Goal: Communication & Community: Connect with others

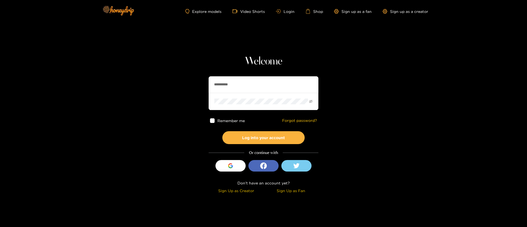
click at [230, 92] on input "**********" at bounding box center [264, 84] width 110 height 16
click at [260, 137] on button "Log into your account" at bounding box center [263, 137] width 82 height 13
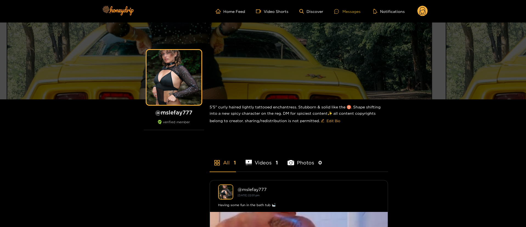
click at [353, 12] on div "Messages" at bounding box center [347, 11] width 26 height 6
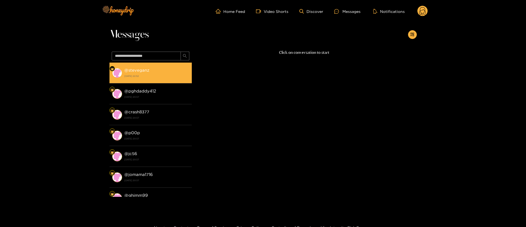
click at [171, 73] on div "@ steveganz [DATE] 22:52" at bounding box center [156, 73] width 65 height 12
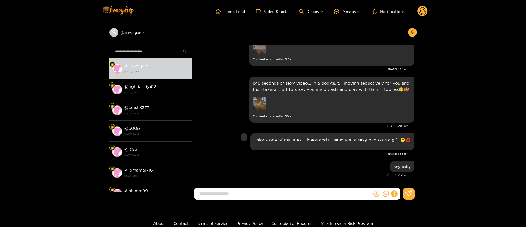
click at [230, 148] on div "Unlock one of my latest videos and I’ll send you a sexy photo as a gift 😉💋" at bounding box center [305, 142] width 220 height 20
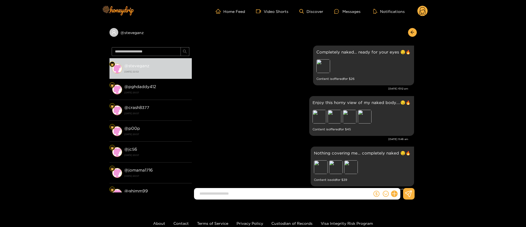
scroll to position [819, 0]
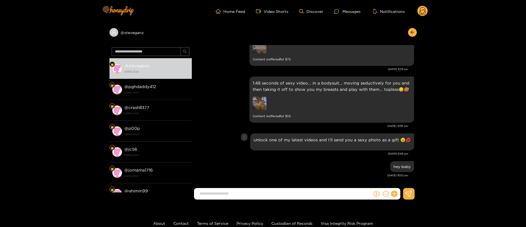
click at [224, 135] on div "Unlock one of my latest videos and I’ll send you a sexy photo as a gift 😉💋" at bounding box center [305, 142] width 220 height 20
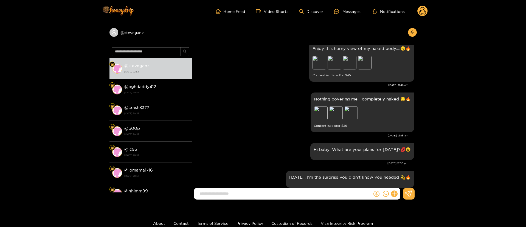
scroll to position [448, 0]
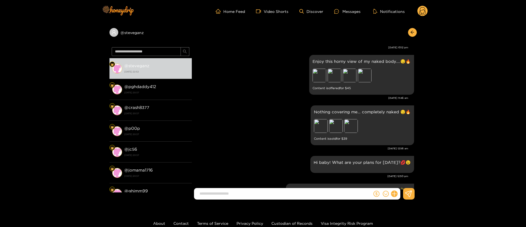
click at [313, 128] on div "Nothing covering me… completely naked 😏🔥 Preview Preview Preview Content is sol…" at bounding box center [362, 125] width 103 height 40
click at [322, 127] on div "Preview" at bounding box center [321, 126] width 14 height 14
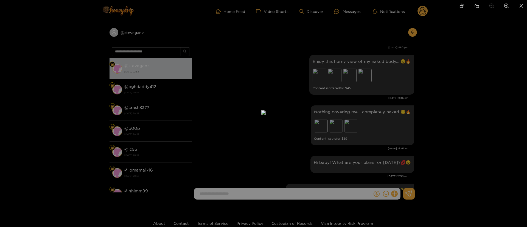
click at [419, 114] on div at bounding box center [263, 113] width 527 height 227
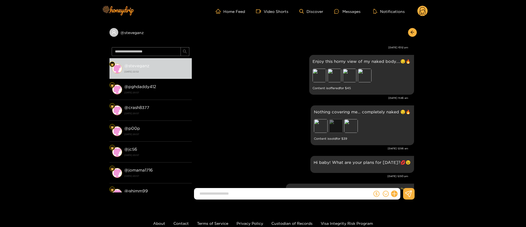
click at [333, 128] on div "Preview" at bounding box center [336, 126] width 14 height 14
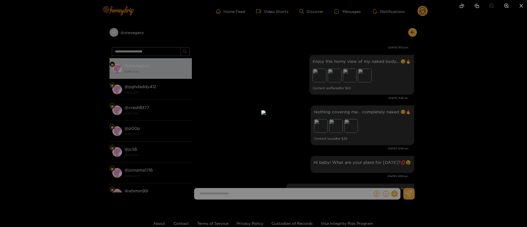
click at [408, 117] on div at bounding box center [263, 113] width 527 height 227
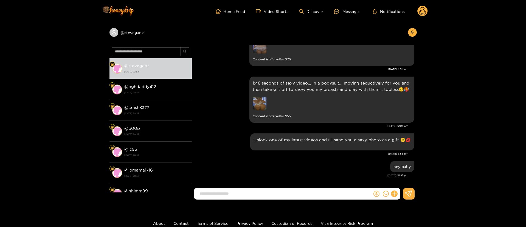
scroll to position [812, 0]
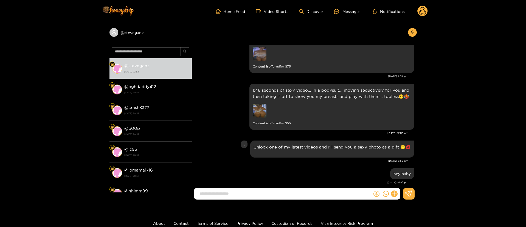
click at [317, 147] on div "Unlock one of my latest videos and I’ll send you a sexy photo as a gift 😉💋" at bounding box center [332, 149] width 157 height 10
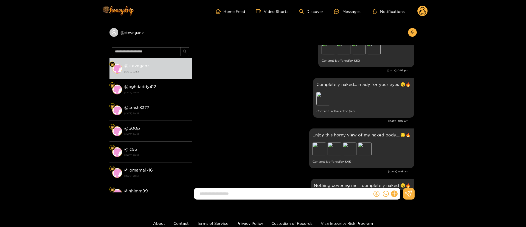
scroll to position [359, 0]
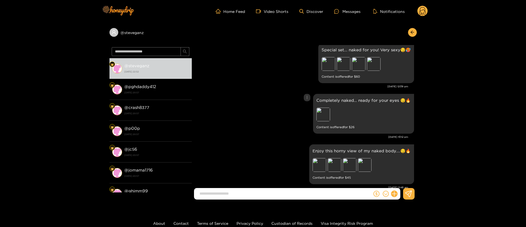
click at [331, 108] on div "Preview" at bounding box center [354, 115] width 77 height 15
click at [330, 108] on div "Preview" at bounding box center [323, 115] width 14 height 14
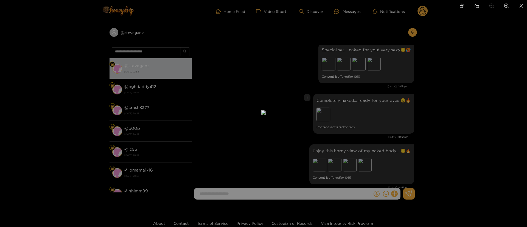
click at [420, 102] on div at bounding box center [263, 113] width 527 height 227
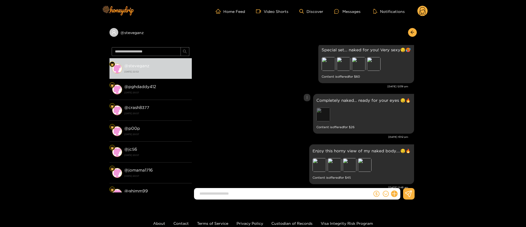
click at [325, 108] on div "Preview" at bounding box center [323, 115] width 14 height 14
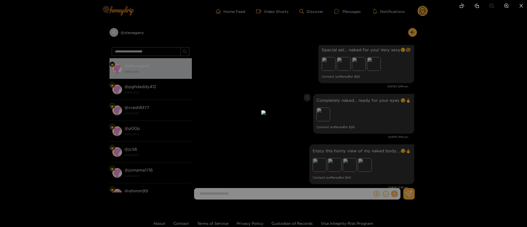
click at [383, 89] on div at bounding box center [263, 113] width 527 height 227
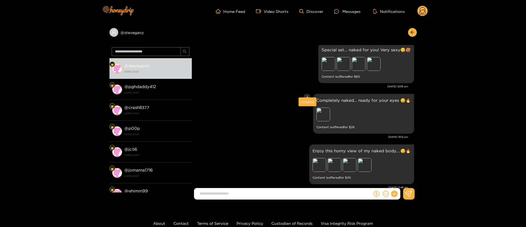
click at [308, 95] on icon "more" at bounding box center [307, 97] width 4 height 4
click at [346, 108] on div "Preview" at bounding box center [354, 115] width 77 height 15
click at [323, 108] on div "Preview" at bounding box center [323, 115] width 14 height 14
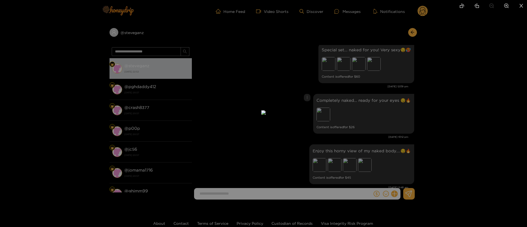
click at [331, 56] on div at bounding box center [263, 113] width 527 height 227
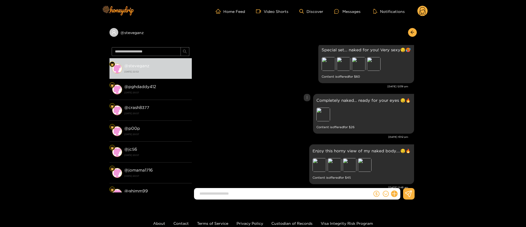
drag, startPoint x: 307, startPoint y: 91, endPoint x: 306, endPoint y: 97, distance: 5.8
click at [307, 95] on icon "more" at bounding box center [307, 97] width 4 height 4
click at [307, 100] on div "Unsend" at bounding box center [307, 101] width 13 height 5
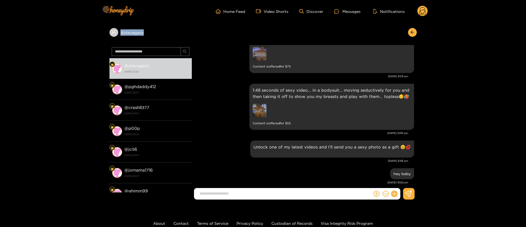
copy div "@ steveganz"
drag, startPoint x: 162, startPoint y: 33, endPoint x: 113, endPoint y: 36, distance: 49.5
click at [113, 36] on div "@ steveganz" at bounding box center [150, 32] width 82 height 9
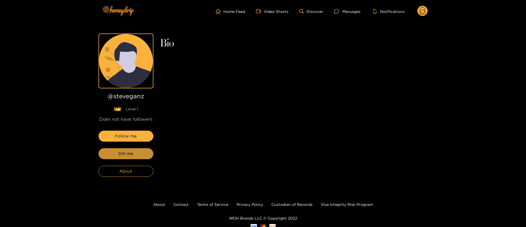
click at [136, 151] on button "DM me" at bounding box center [126, 153] width 55 height 11
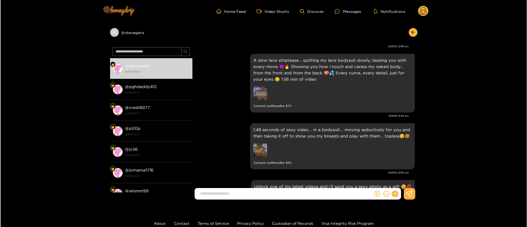
scroll to position [847, 0]
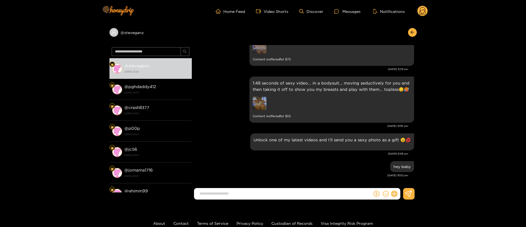
click at [392, 196] on button at bounding box center [394, 193] width 9 height 9
click at [407, 185] on button at bounding box center [404, 180] width 19 height 12
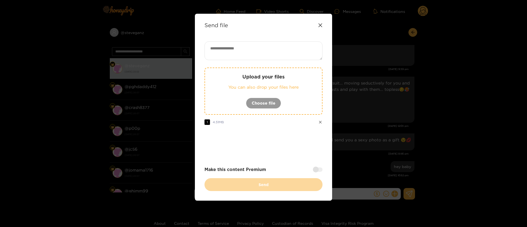
drag, startPoint x: 279, startPoint y: 33, endPoint x: 277, endPoint y: 42, distance: 9.0
click at [279, 34] on div "Send file Upload your files You can also drop your files here Choose file 1 4.5…" at bounding box center [263, 107] width 137 height 187
click at [277, 45] on textarea at bounding box center [263, 50] width 118 height 19
paste textarea "***"
paste textarea "**"
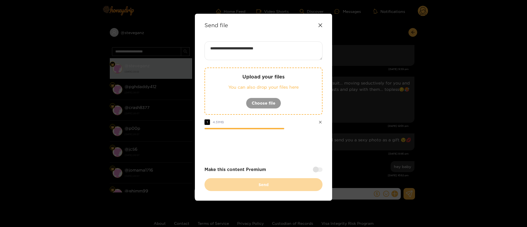
type textarea "**********"
click at [316, 168] on div at bounding box center [318, 169] width 10 height 4
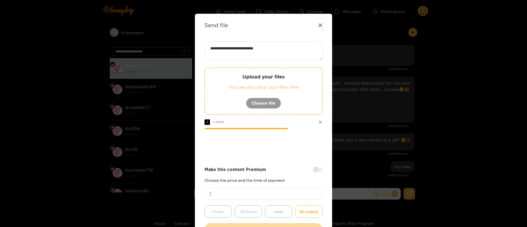
click at [292, 192] on input "number" at bounding box center [263, 194] width 118 height 12
type input "**"
click at [271, 146] on div at bounding box center [263, 144] width 118 height 22
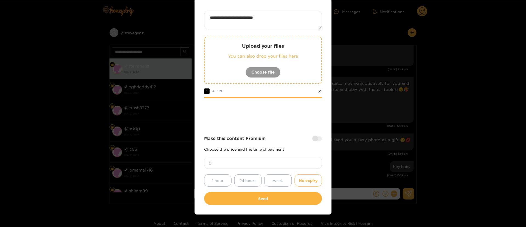
scroll to position [41, 0]
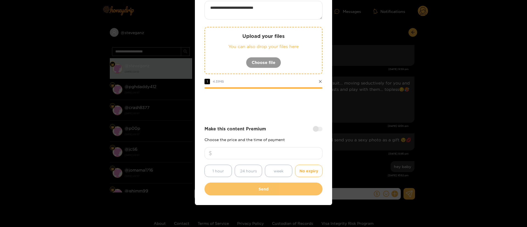
click at [271, 190] on button "Send" at bounding box center [263, 188] width 118 height 13
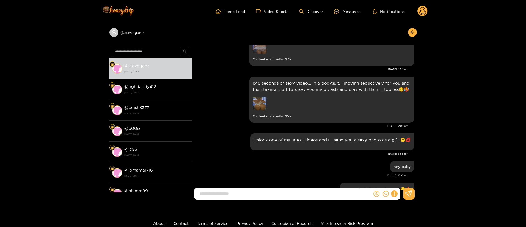
scroll to position [897, 0]
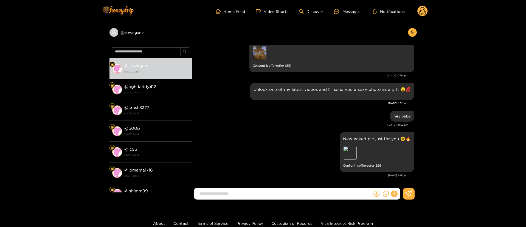
click at [275, 135] on div "New naked pic just for you 😉🔥 Preview Content is offered for $ 26" at bounding box center [305, 152] width 220 height 43
click at [424, 9] on circle at bounding box center [422, 11] width 10 height 10
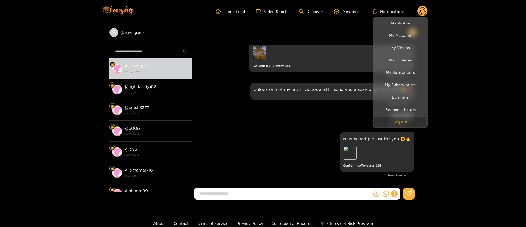
click at [418, 123] on button "Log out" at bounding box center [400, 122] width 52 height 10
